Goal: Task Accomplishment & Management: Manage account settings

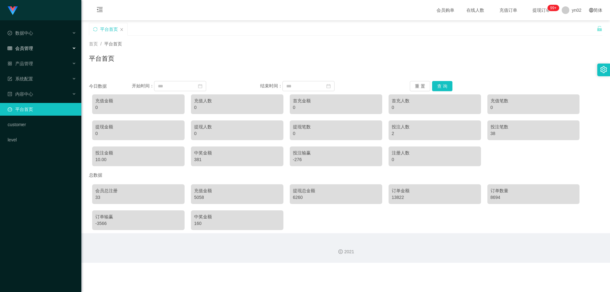
click at [31, 50] on span "会员管理" at bounding box center [20, 48] width 25 height 5
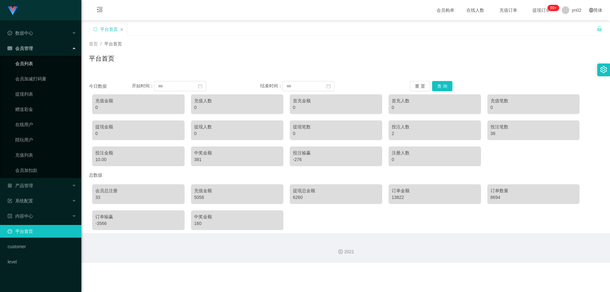
click at [30, 64] on link "会员列表" at bounding box center [45, 63] width 61 height 13
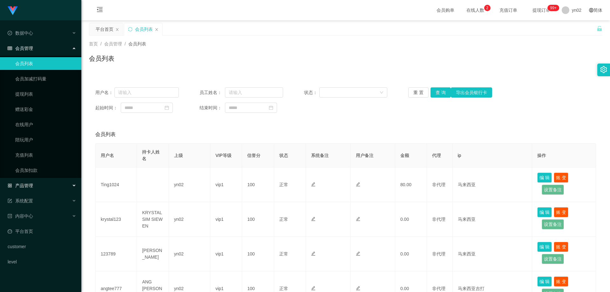
click at [40, 185] on div "产品管理" at bounding box center [40, 185] width 81 height 13
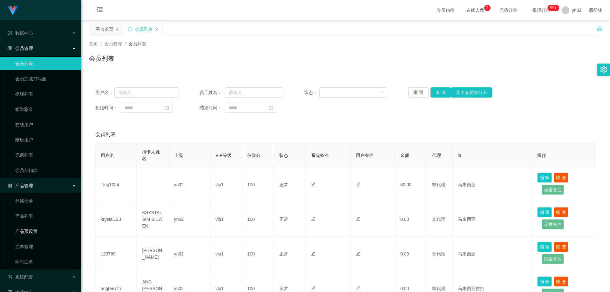
click at [43, 233] on link "产品预设置" at bounding box center [45, 231] width 61 height 13
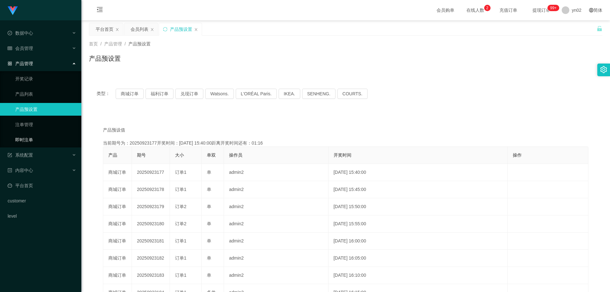
click at [38, 140] on link "即时注单" at bounding box center [45, 140] width 61 height 13
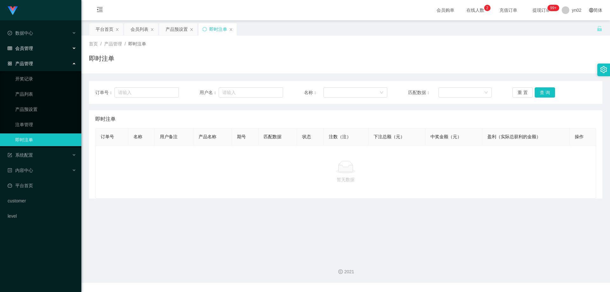
click at [38, 51] on div "会员管理" at bounding box center [40, 48] width 81 height 13
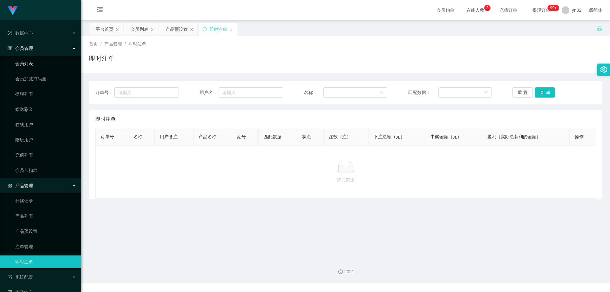
click at [34, 68] on link "会员列表" at bounding box center [45, 63] width 61 height 13
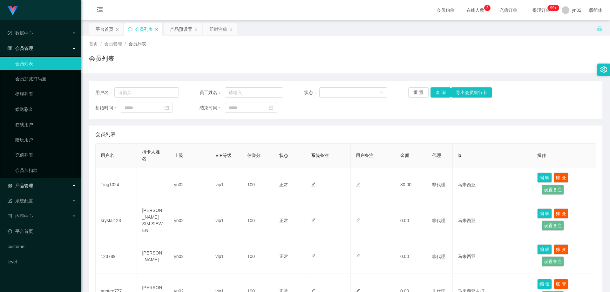
click at [45, 184] on div "产品管理" at bounding box center [40, 185] width 81 height 13
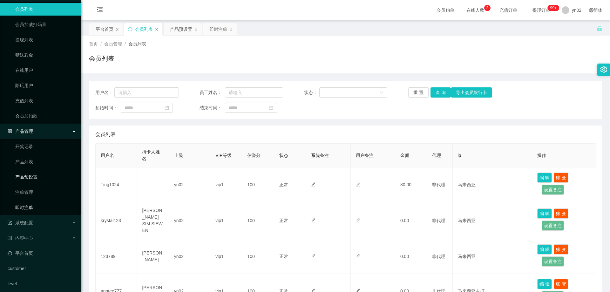
scroll to position [59, 0]
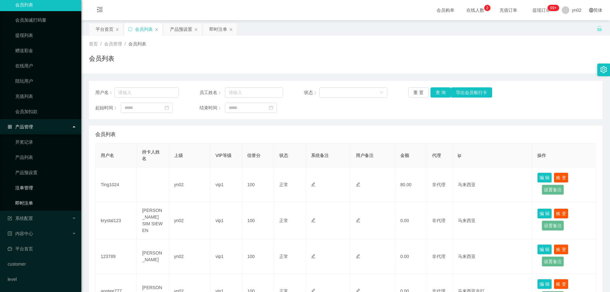
click at [34, 204] on link "即时注单" at bounding box center [45, 203] width 61 height 13
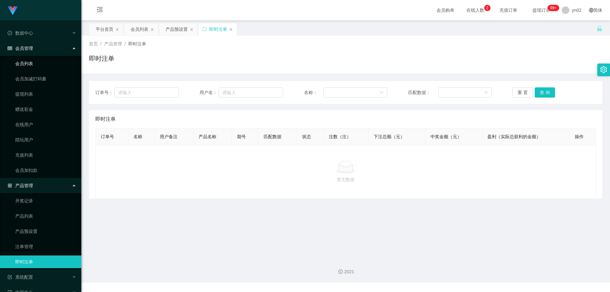
click at [41, 64] on link "会员列表" at bounding box center [45, 63] width 61 height 13
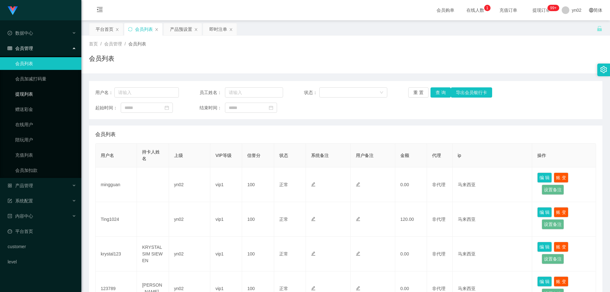
drag, startPoint x: 43, startPoint y: 93, endPoint x: 40, endPoint y: 67, distance: 25.9
click at [43, 93] on link "提现列表" at bounding box center [45, 94] width 61 height 13
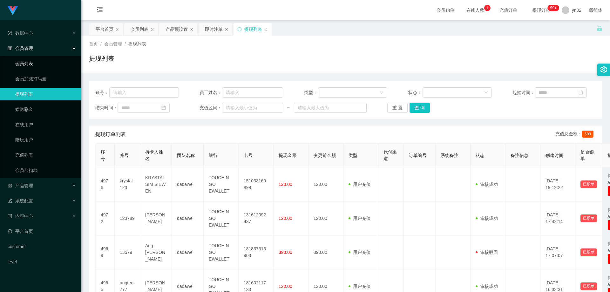
drag, startPoint x: 37, startPoint y: 63, endPoint x: 37, endPoint y: 53, distance: 10.2
click at [37, 63] on link "会员列表" at bounding box center [45, 63] width 61 height 13
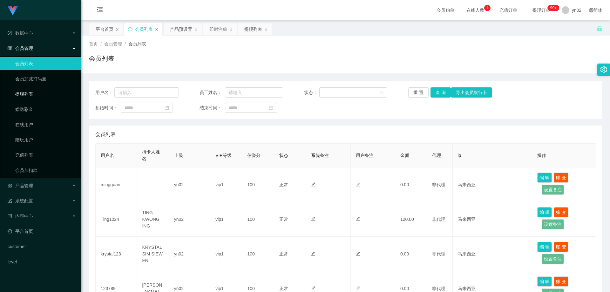
click at [21, 97] on link "提现列表" at bounding box center [45, 94] width 61 height 13
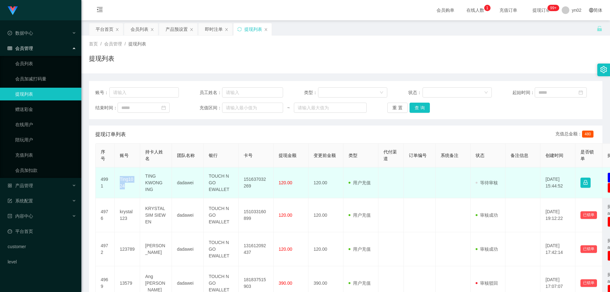
drag, startPoint x: 130, startPoint y: 185, endPoint x: 119, endPoint y: 177, distance: 13.2
click at [119, 177] on td "Ting1024" at bounding box center [127, 183] width 25 height 31
copy td "Ting1024"
click at [130, 187] on td "Ting1024" at bounding box center [127, 183] width 25 height 31
drag, startPoint x: 159, startPoint y: 190, endPoint x: 142, endPoint y: 178, distance: 20.5
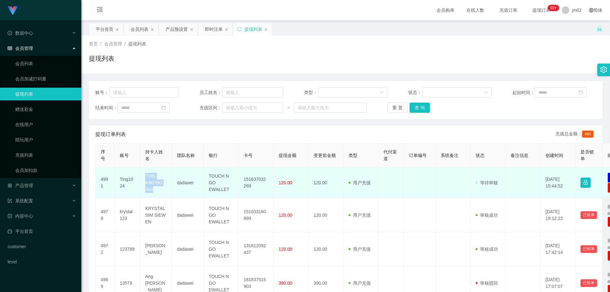
click at [142, 178] on td "TING KWONG ING" at bounding box center [156, 183] width 32 height 31
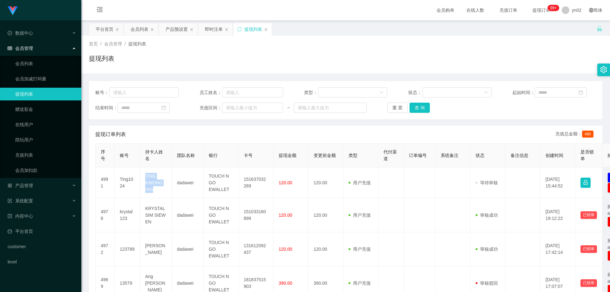
copy td "TING KWONG ING"
drag, startPoint x: 40, startPoint y: 64, endPoint x: 41, endPoint y: 9, distance: 55.0
click at [39, 63] on link "会员列表" at bounding box center [45, 63] width 61 height 13
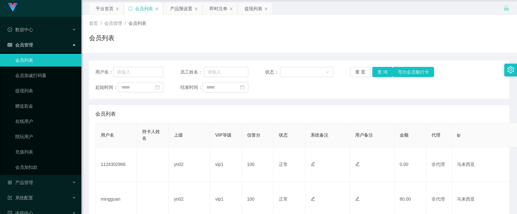
scroll to position [64, 0]
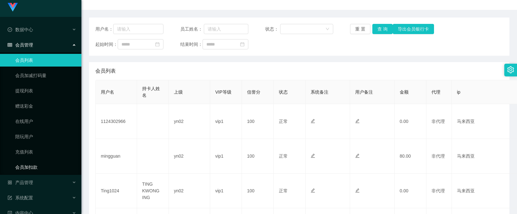
click at [41, 167] on link "会员加扣款" at bounding box center [45, 167] width 61 height 13
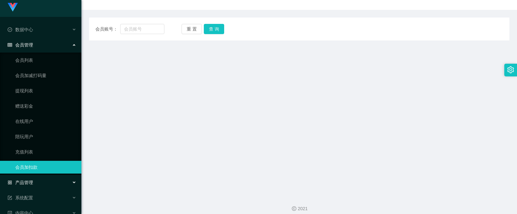
click at [39, 184] on div "产品管理" at bounding box center [40, 182] width 81 height 13
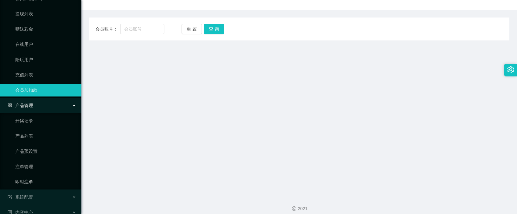
scroll to position [99, 0]
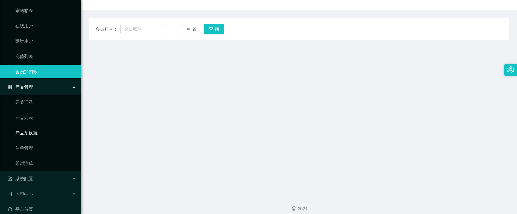
click at [39, 137] on link "产品预设置" at bounding box center [45, 132] width 61 height 13
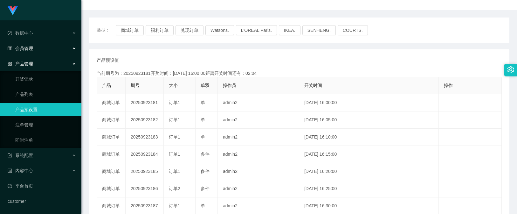
drag, startPoint x: 32, startPoint y: 48, endPoint x: 35, endPoint y: 55, distance: 7.3
click at [32, 48] on span "会员管理" at bounding box center [20, 48] width 25 height 5
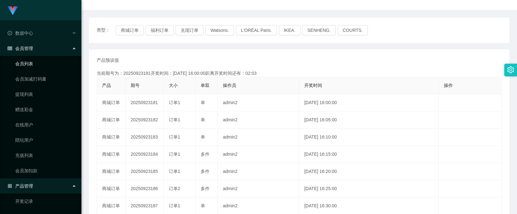
click at [31, 63] on link "会员列表" at bounding box center [45, 63] width 61 height 13
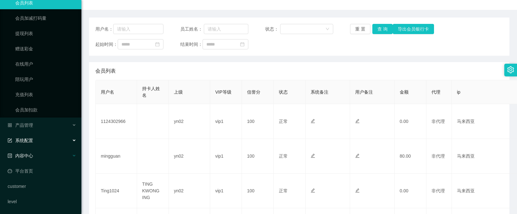
scroll to position [61, 0]
click at [32, 127] on span "产品管理" at bounding box center [20, 124] width 25 height 5
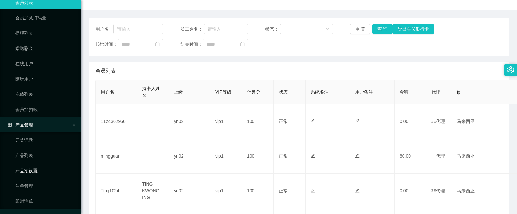
click at [38, 170] on link "产品预设置" at bounding box center [45, 170] width 61 height 13
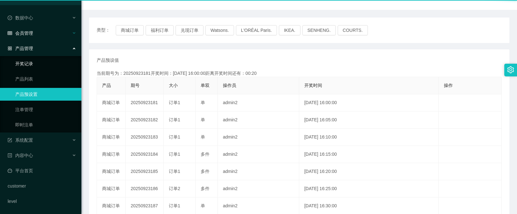
scroll to position [15, 0]
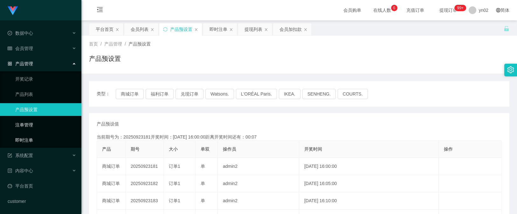
click at [40, 136] on link "即时注单" at bounding box center [45, 140] width 61 height 13
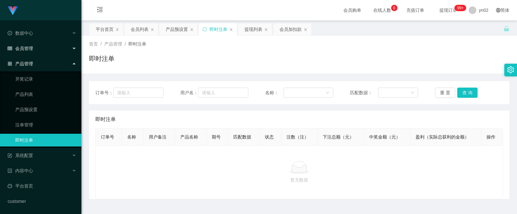
click at [25, 50] on span "会员管理" at bounding box center [20, 48] width 25 height 5
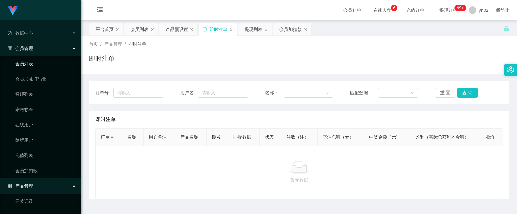
click at [28, 67] on link "会员列表" at bounding box center [45, 63] width 61 height 13
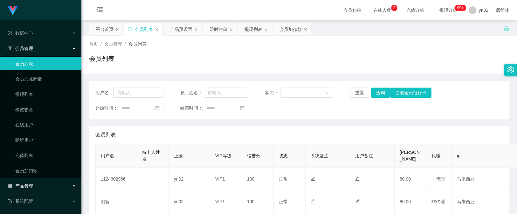
click at [45, 186] on div "产品管理" at bounding box center [40, 185] width 81 height 13
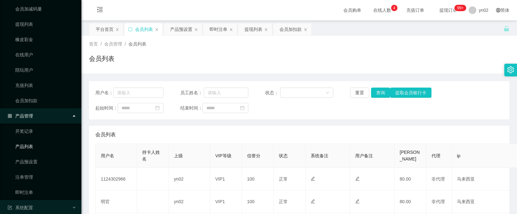
scroll to position [127, 0]
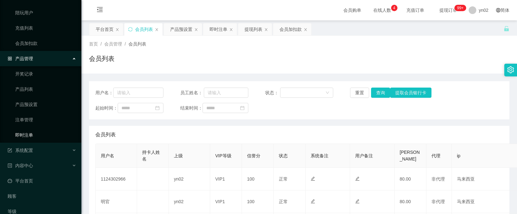
drag, startPoint x: 30, startPoint y: 136, endPoint x: 102, endPoint y: 134, distance: 72.5
click at [30, 136] on link "即时注单" at bounding box center [45, 134] width 61 height 13
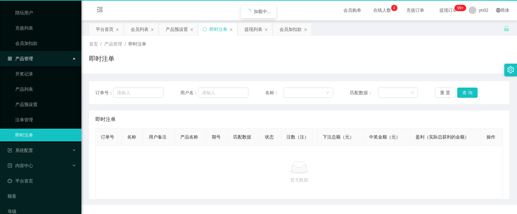
scroll to position [15, 0]
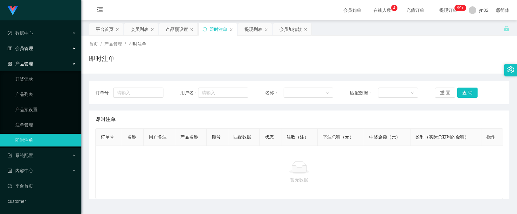
click at [41, 50] on div "会员管理" at bounding box center [40, 48] width 81 height 13
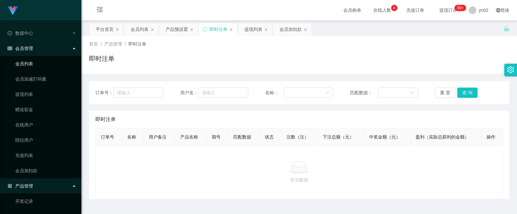
click at [37, 62] on link "会员列表" at bounding box center [45, 63] width 61 height 13
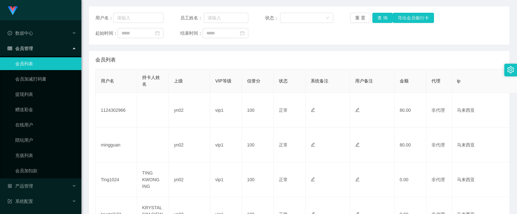
scroll to position [64, 0]
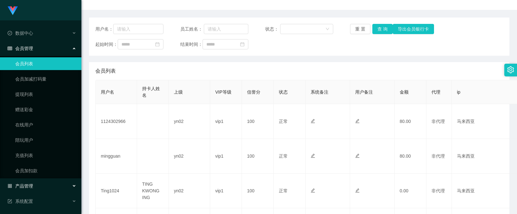
click at [44, 183] on div "产品管理" at bounding box center [40, 185] width 81 height 13
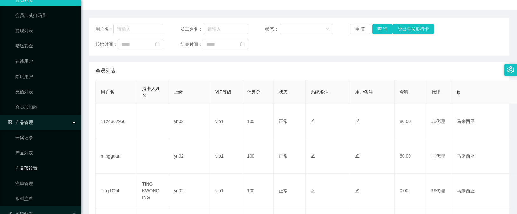
click at [39, 170] on link "产品预设置" at bounding box center [45, 167] width 61 height 13
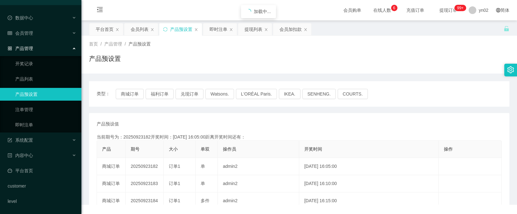
scroll to position [15, 0]
click at [26, 127] on link "即时注单" at bounding box center [45, 124] width 61 height 13
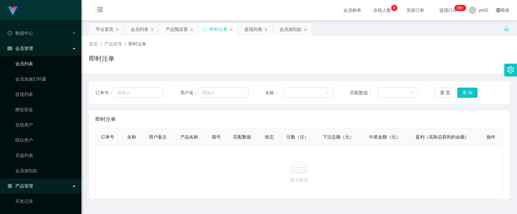
click at [33, 60] on link "会员列表" at bounding box center [45, 63] width 61 height 13
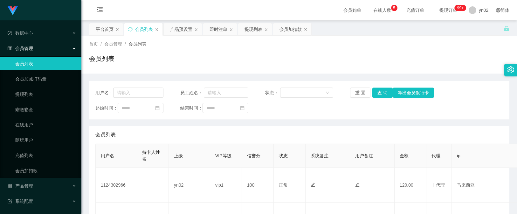
scroll to position [64, 0]
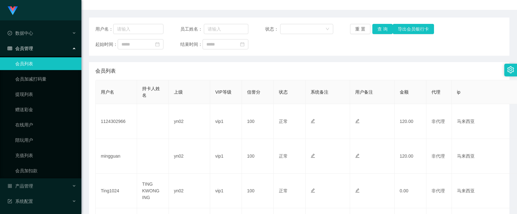
click at [30, 47] on span "会员管理" at bounding box center [20, 48] width 25 height 5
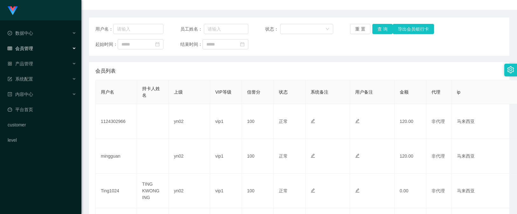
click at [28, 48] on span "会员管理" at bounding box center [20, 48] width 25 height 5
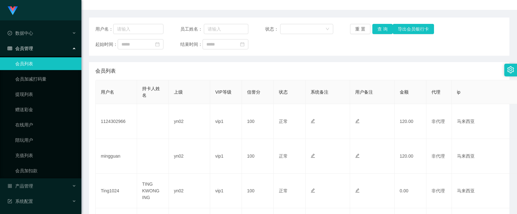
click at [31, 65] on link "会员列表" at bounding box center [45, 63] width 61 height 13
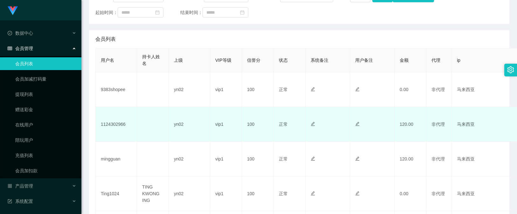
scroll to position [127, 0]
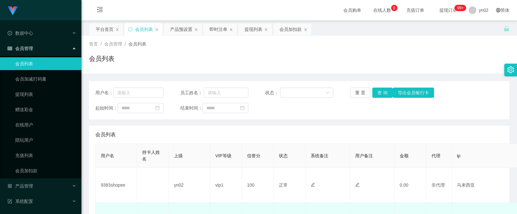
scroll to position [127, 0]
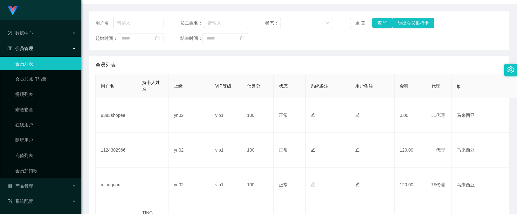
scroll to position [109, 0]
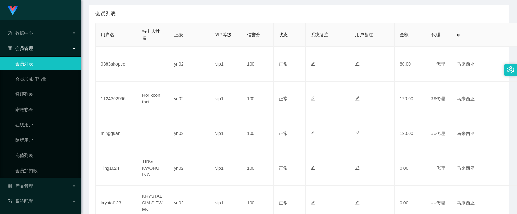
scroll to position [127, 0]
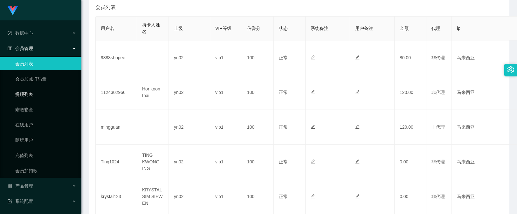
click at [34, 90] on link "提现列表" at bounding box center [45, 94] width 61 height 13
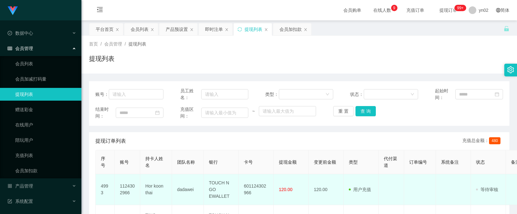
scroll to position [95, 0]
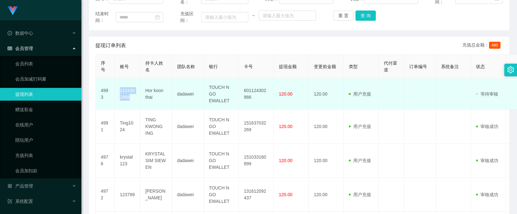
drag, startPoint x: 132, startPoint y: 100, endPoint x: 120, endPoint y: 93, distance: 14.0
click at [120, 93] on td "1124302966" at bounding box center [127, 94] width 25 height 31
copy td "1124302966"
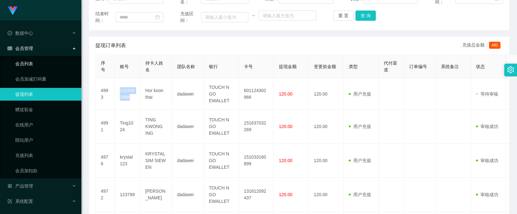
click at [48, 61] on link "会员列表" at bounding box center [45, 63] width 61 height 13
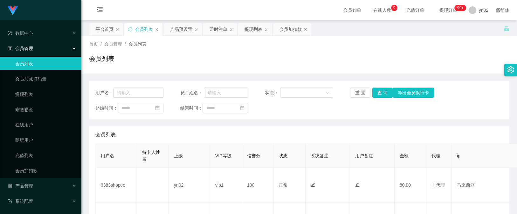
scroll to position [95, 0]
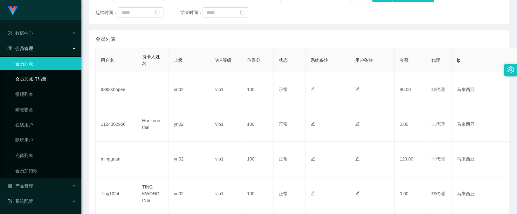
click at [15, 85] on link "会员加减打码量" at bounding box center [45, 78] width 61 height 13
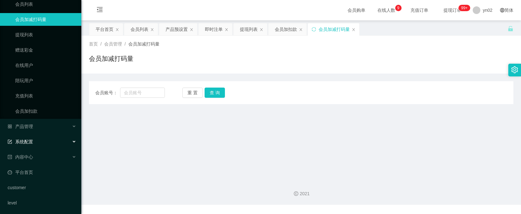
scroll to position [61, 0]
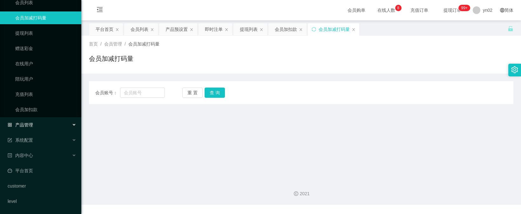
click at [38, 126] on div "产品管理" at bounding box center [40, 124] width 81 height 13
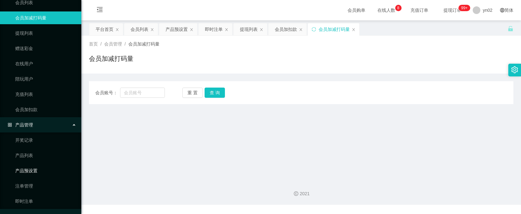
click at [41, 171] on link "产品预设置" at bounding box center [45, 170] width 61 height 13
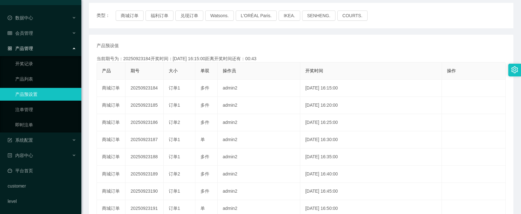
scroll to position [95, 0]
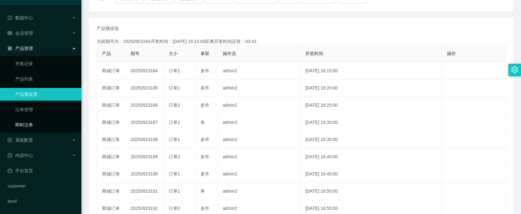
click at [34, 128] on link "即时注单" at bounding box center [45, 124] width 61 height 13
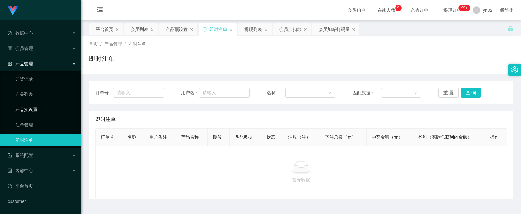
drag, startPoint x: 23, startPoint y: 111, endPoint x: 30, endPoint y: 114, distance: 8.1
click at [23, 111] on link "产品预设置" at bounding box center [45, 109] width 61 height 13
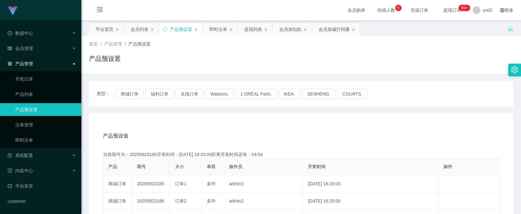
scroll to position [32, 0]
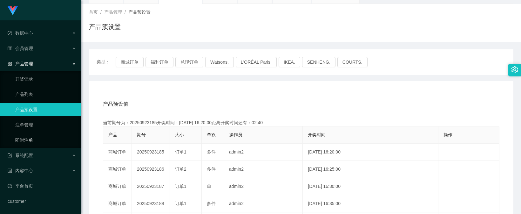
click at [32, 141] on link "即时注单" at bounding box center [45, 140] width 61 height 13
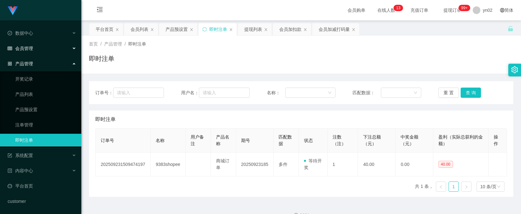
click at [33, 49] on div "会员管理" at bounding box center [40, 48] width 81 height 13
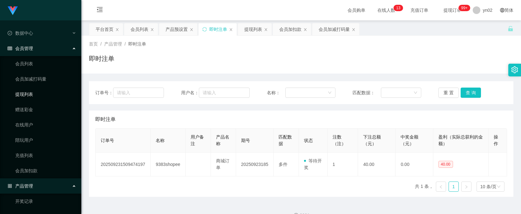
click at [38, 92] on link "提现列表" at bounding box center [45, 94] width 61 height 13
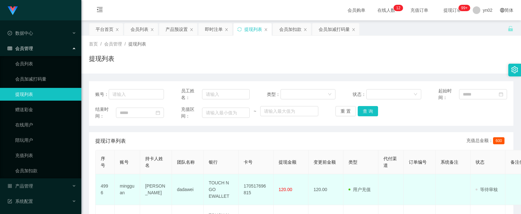
scroll to position [64, 0]
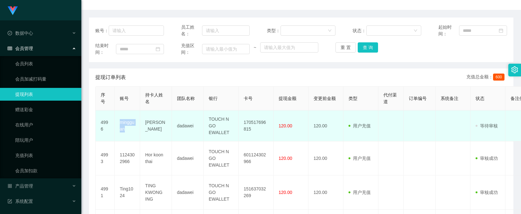
drag, startPoint x: 131, startPoint y: 132, endPoint x: 118, endPoint y: 124, distance: 15.3
click at [118, 124] on td "mingguan" at bounding box center [127, 125] width 25 height 31
copy td "mingguan"
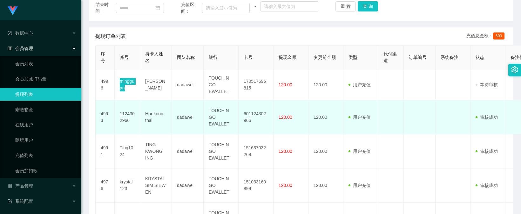
scroll to position [95, 0]
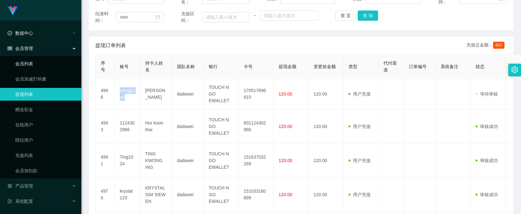
drag, startPoint x: 25, startPoint y: 63, endPoint x: 35, endPoint y: 39, distance: 26.1
click at [25, 63] on link "会员列表" at bounding box center [45, 63] width 61 height 13
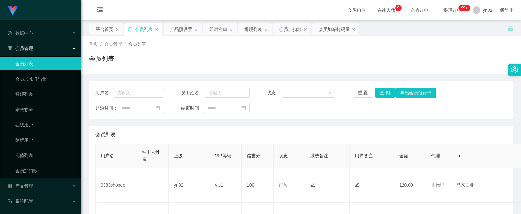
scroll to position [127, 0]
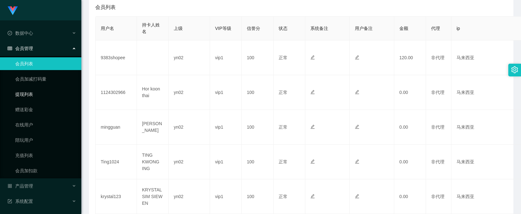
click at [31, 90] on link "提现列表" at bounding box center [45, 94] width 61 height 13
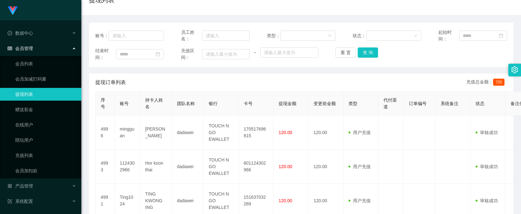
scroll to position [64, 0]
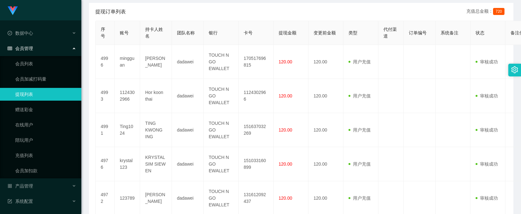
scroll to position [113, 0]
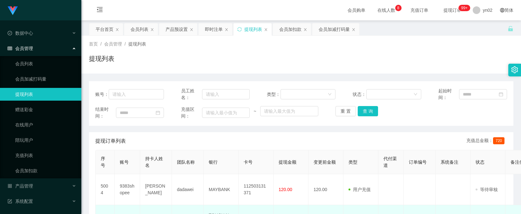
scroll to position [127, 0]
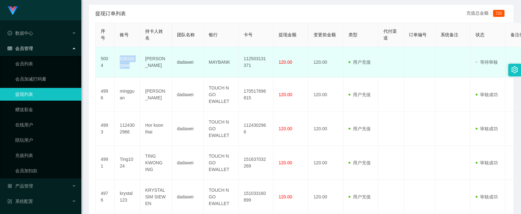
drag, startPoint x: 130, startPoint y: 67, endPoint x: 116, endPoint y: 58, distance: 16.6
click at [116, 58] on td "9383shopee" at bounding box center [127, 62] width 25 height 31
copy td "9383shopee"
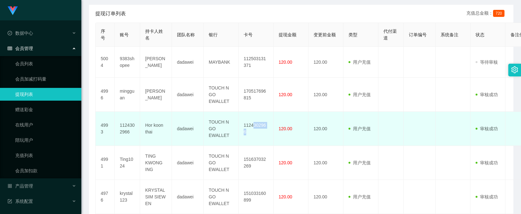
drag, startPoint x: 252, startPoint y: 129, endPoint x: 275, endPoint y: 126, distance: 22.4
click at [275, 126] on tr "4993 1124302966 Hor koon thai dadawei TOUCH N GO EWALLET 1124302966 120.00 120.…" at bounding box center [370, 129] width 549 height 34
click at [271, 125] on td "1124302966" at bounding box center [256, 129] width 35 height 34
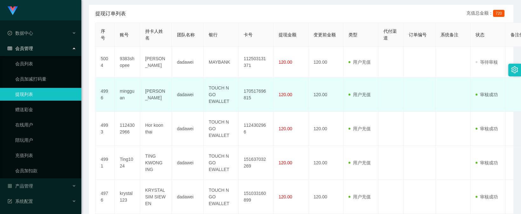
scroll to position [64, 0]
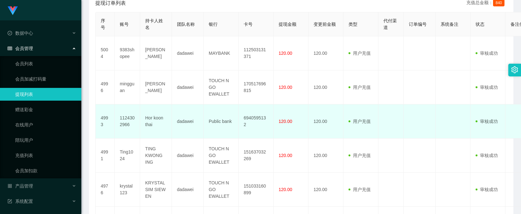
scroll to position [127, 0]
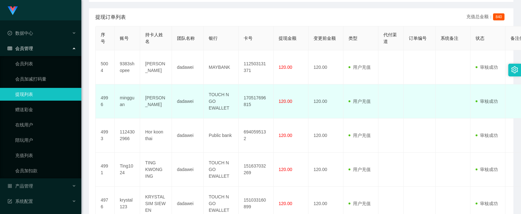
scroll to position [127, 0]
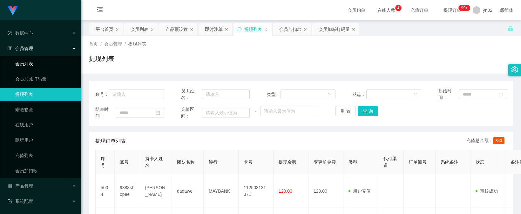
click at [42, 64] on link "会员列表" at bounding box center [45, 63] width 61 height 13
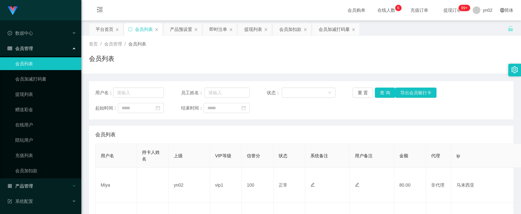
click at [43, 182] on div "产品管理" at bounding box center [40, 185] width 81 height 13
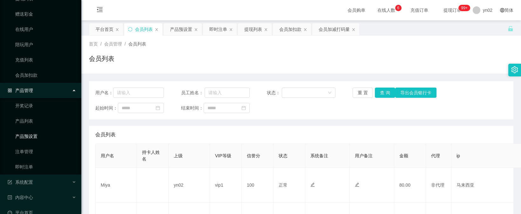
click at [33, 138] on link "产品预设置" at bounding box center [45, 136] width 61 height 13
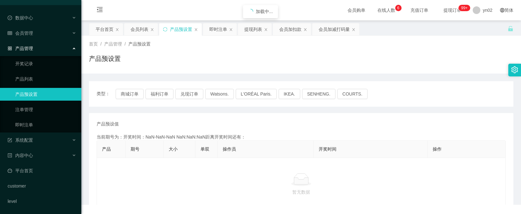
scroll to position [15, 0]
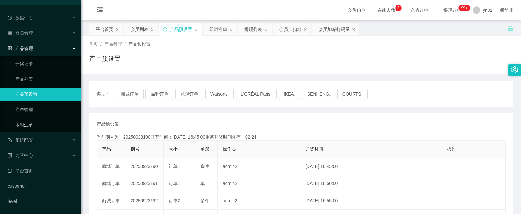
click at [42, 127] on link "即时注单" at bounding box center [45, 124] width 61 height 13
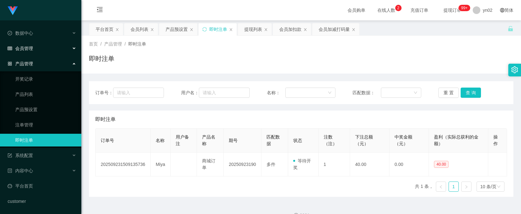
drag, startPoint x: 41, startPoint y: 49, endPoint x: 39, endPoint y: 53, distance: 4.0
click at [41, 49] on div "会员管理" at bounding box center [40, 48] width 81 height 13
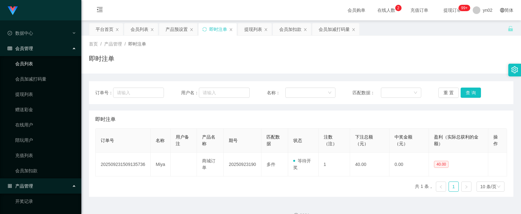
click at [31, 63] on link "会员列表" at bounding box center [45, 63] width 61 height 13
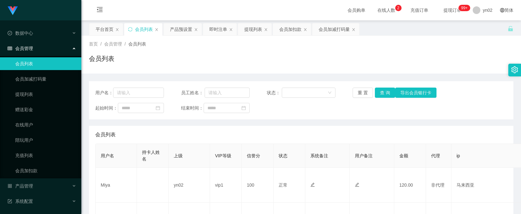
scroll to position [64, 0]
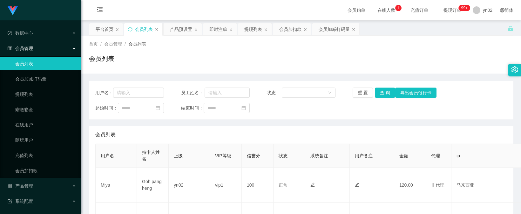
scroll to position [32, 0]
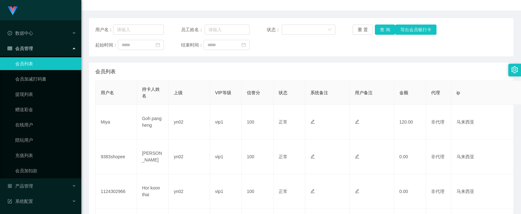
scroll to position [64, 0]
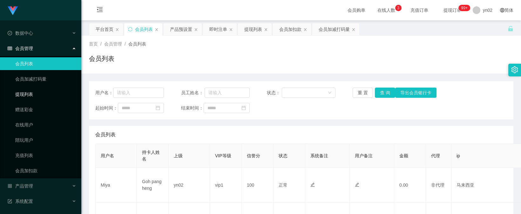
scroll to position [64, 0]
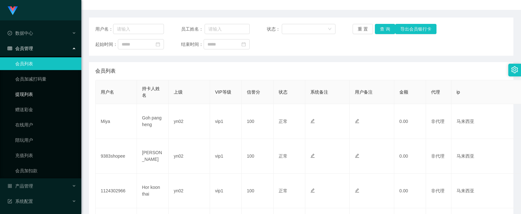
click at [39, 93] on link "提现列表" at bounding box center [45, 94] width 61 height 13
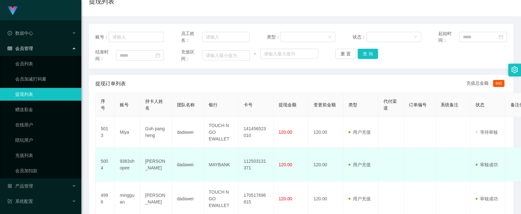
scroll to position [64, 0]
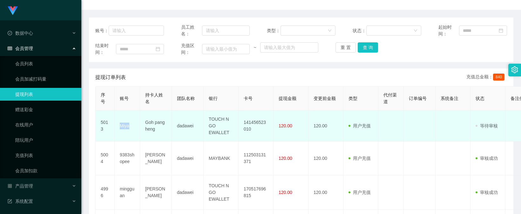
drag, startPoint x: 133, startPoint y: 131, endPoint x: 119, endPoint y: 128, distance: 14.8
click at [119, 128] on td "Miya" at bounding box center [127, 125] width 25 height 31
copy td "Miya"
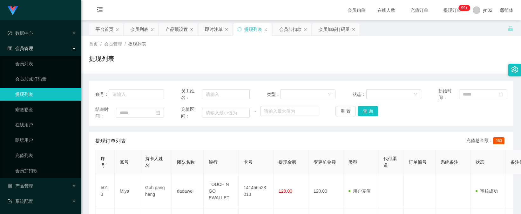
scroll to position [64, 0]
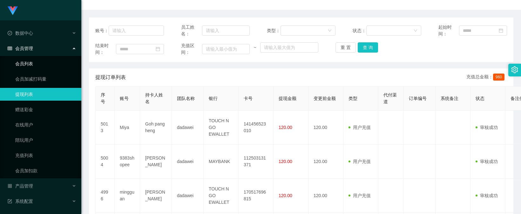
click at [45, 66] on link "会员列表" at bounding box center [45, 63] width 61 height 13
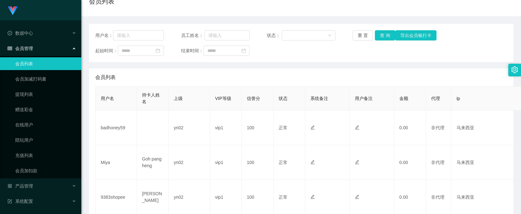
scroll to position [64, 0]
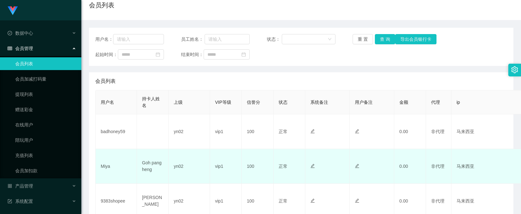
scroll to position [64, 0]
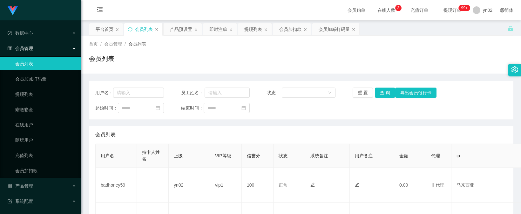
scroll to position [32, 0]
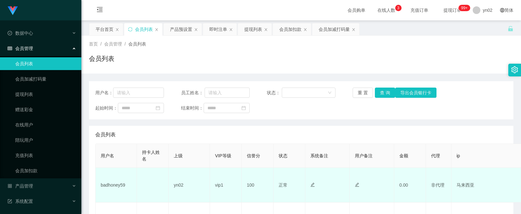
scroll to position [64, 0]
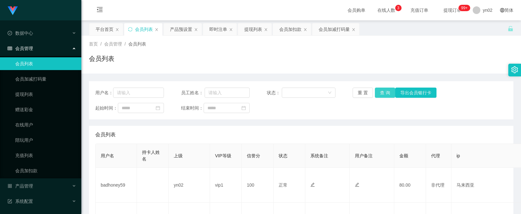
scroll to position [32, 0]
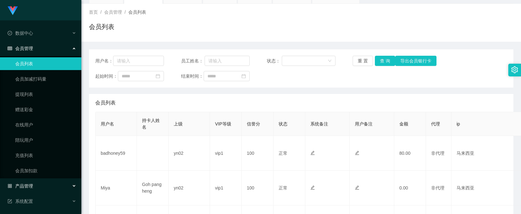
click at [36, 184] on div "产品管理" at bounding box center [40, 185] width 81 height 13
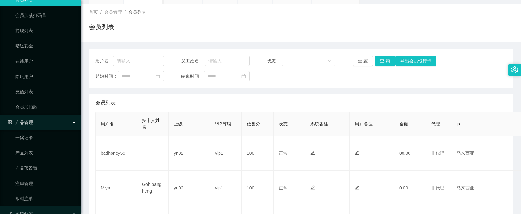
scroll to position [95, 0]
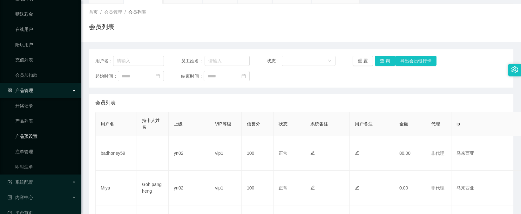
click at [36, 134] on link "产品预设置" at bounding box center [45, 136] width 61 height 13
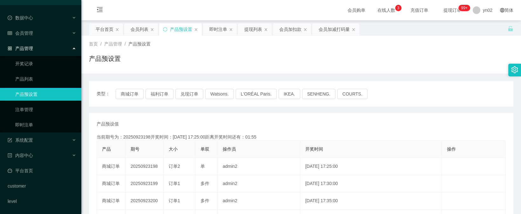
scroll to position [32, 0]
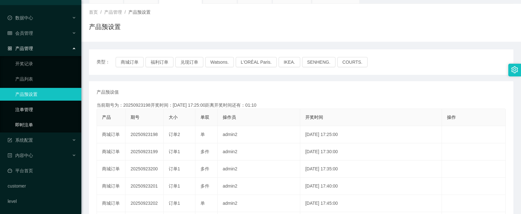
drag, startPoint x: 47, startPoint y: 123, endPoint x: 49, endPoint y: 114, distance: 9.1
click at [47, 123] on link "即时注单" at bounding box center [45, 124] width 61 height 13
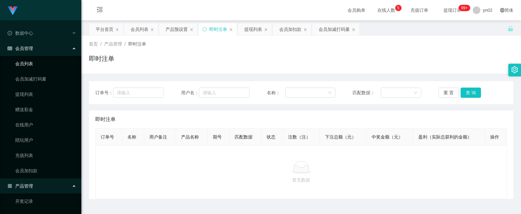
click at [31, 63] on link "会员列表" at bounding box center [45, 63] width 61 height 13
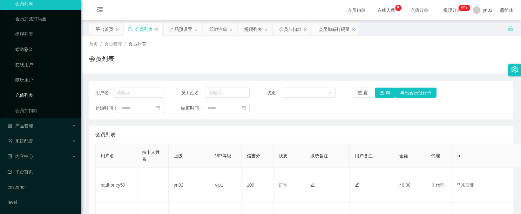
scroll to position [61, 0]
click at [35, 128] on div "产品管理" at bounding box center [40, 124] width 81 height 13
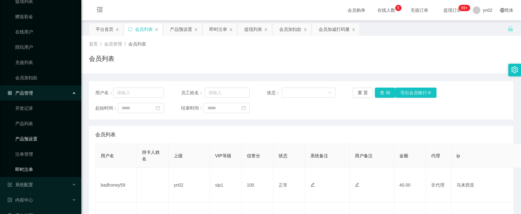
click at [36, 170] on link "即时注单" at bounding box center [45, 169] width 61 height 13
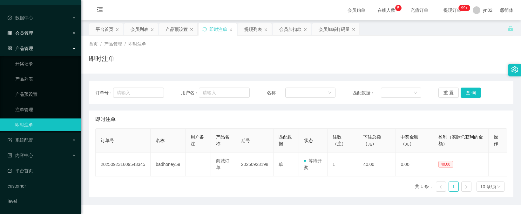
scroll to position [15, 0]
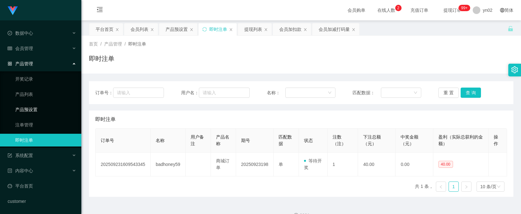
click at [49, 109] on link "产品预设置" at bounding box center [45, 109] width 61 height 13
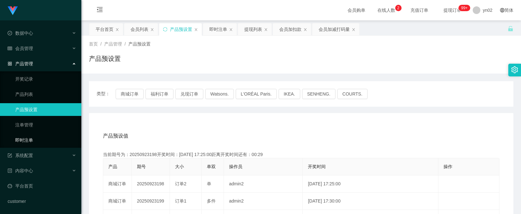
click at [38, 144] on link "即时注单" at bounding box center [45, 140] width 61 height 13
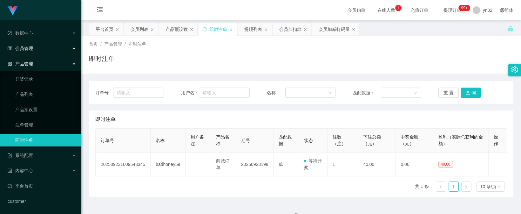
click at [37, 49] on div "会员管理" at bounding box center [40, 48] width 81 height 13
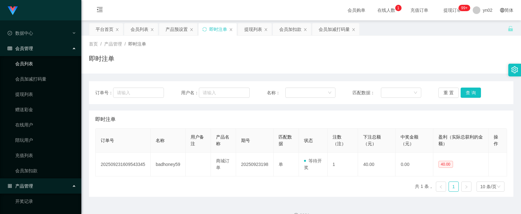
click at [36, 63] on link "会员列表" at bounding box center [45, 63] width 61 height 13
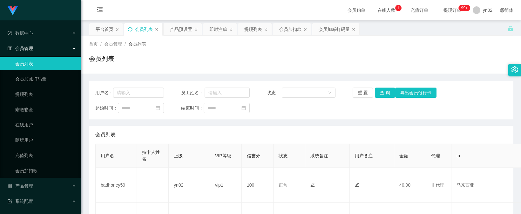
click at [129, 27] on icon "图标: sync" at bounding box center [130, 29] width 4 height 4
click at [133, 32] on div "会员列表" at bounding box center [143, 29] width 38 height 12
click at [132, 30] on icon "图标: sync" at bounding box center [130, 29] width 4 height 4
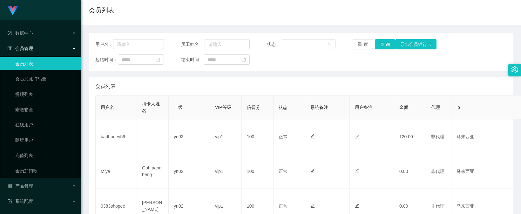
scroll to position [64, 0]
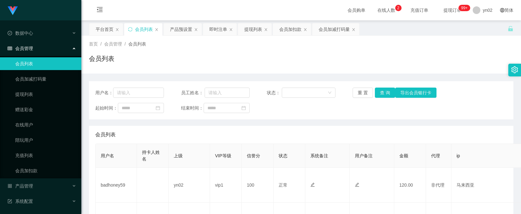
scroll to position [32, 0]
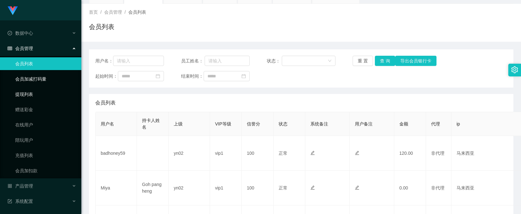
click at [40, 94] on link "提现列表" at bounding box center [45, 94] width 61 height 13
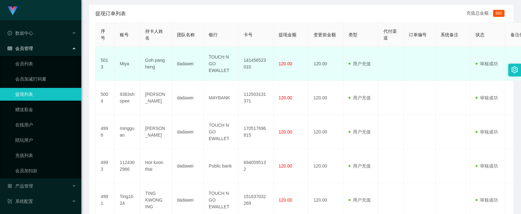
scroll to position [95, 0]
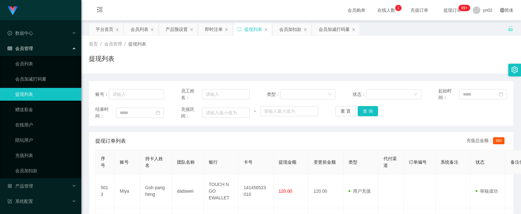
scroll to position [64, 0]
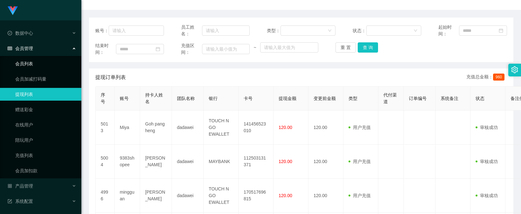
drag, startPoint x: 29, startPoint y: 65, endPoint x: 40, endPoint y: 28, distance: 38.4
click at [29, 65] on link "会员列表" at bounding box center [45, 63] width 61 height 13
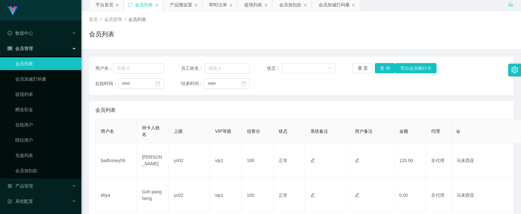
scroll to position [32, 0]
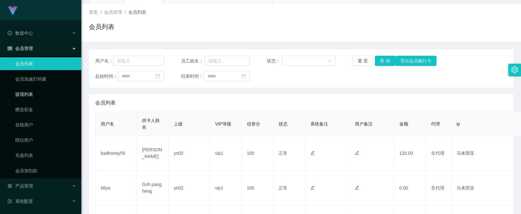
click at [28, 97] on link "提现列表" at bounding box center [45, 94] width 61 height 13
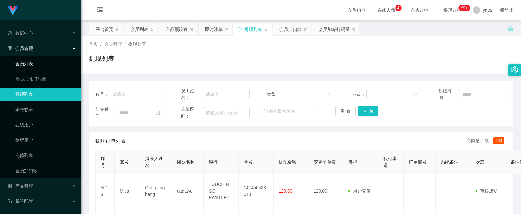
click at [38, 68] on link "会员列表" at bounding box center [45, 63] width 61 height 13
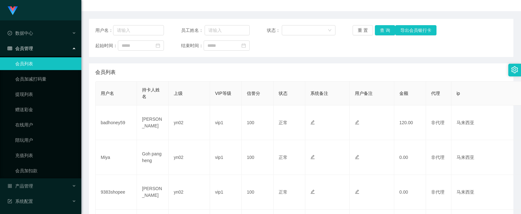
scroll to position [64, 0]
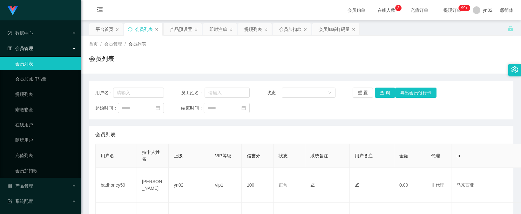
scroll to position [64, 0]
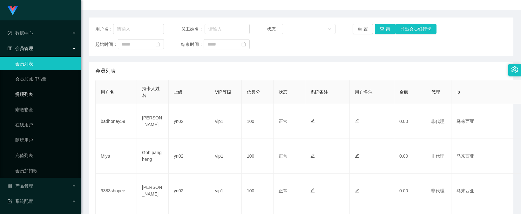
drag, startPoint x: 41, startPoint y: 91, endPoint x: 60, endPoint y: 92, distance: 19.1
click at [41, 91] on link "提现列表" at bounding box center [45, 94] width 61 height 13
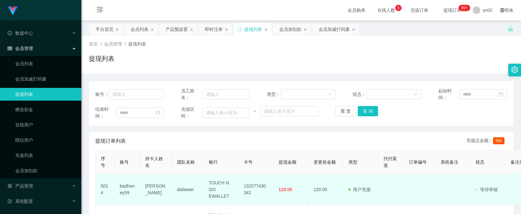
scroll to position [32, 0]
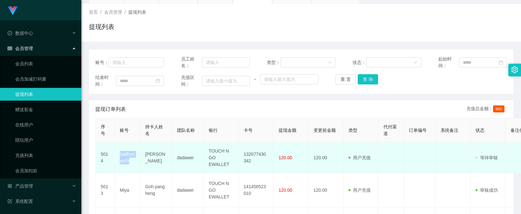
drag, startPoint x: 134, startPoint y: 164, endPoint x: 119, endPoint y: 156, distance: 16.9
click at [119, 156] on td "badhoney59" at bounding box center [127, 157] width 25 height 31
copy td "badhoney59"
click at [258, 159] on td "132077430342" at bounding box center [256, 157] width 35 height 31
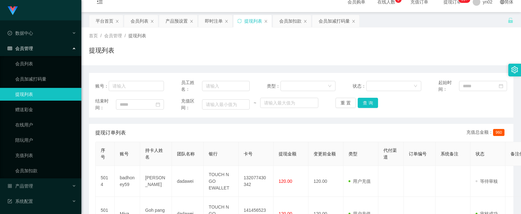
scroll to position [0, 0]
